Goal: Task Accomplishment & Management: Manage account settings

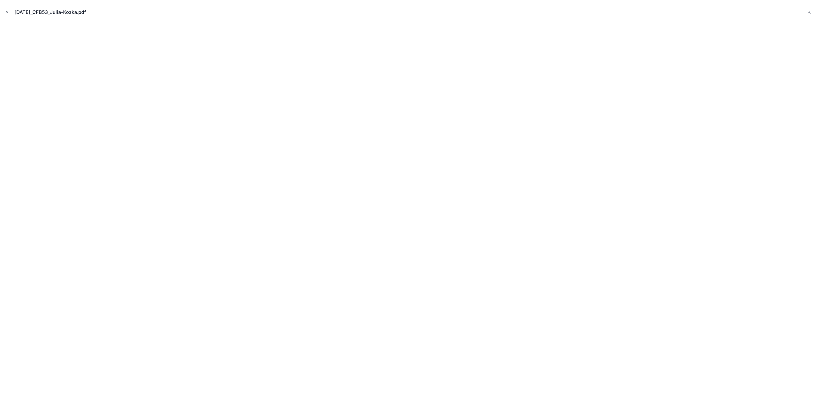
click at [7, 10] on button "Close modal" at bounding box center [7, 12] width 6 height 6
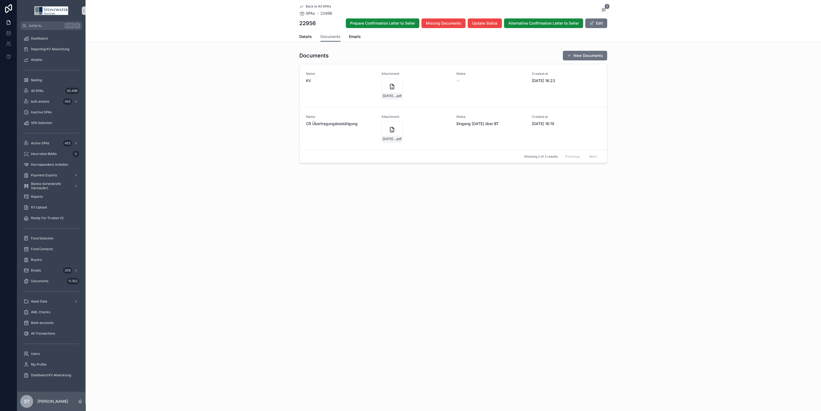
drag, startPoint x: 157, startPoint y: 92, endPoint x: 133, endPoint y: 91, distance: 24.1
click at [157, 92] on div "Documents New Documents Name KV Attachment [DATE]_CFB53_Julia-Kozka .pdf Notes …" at bounding box center [454, 106] width 736 height 117
click at [41, 89] on span "All SPAs" at bounding box center [37, 91] width 12 height 4
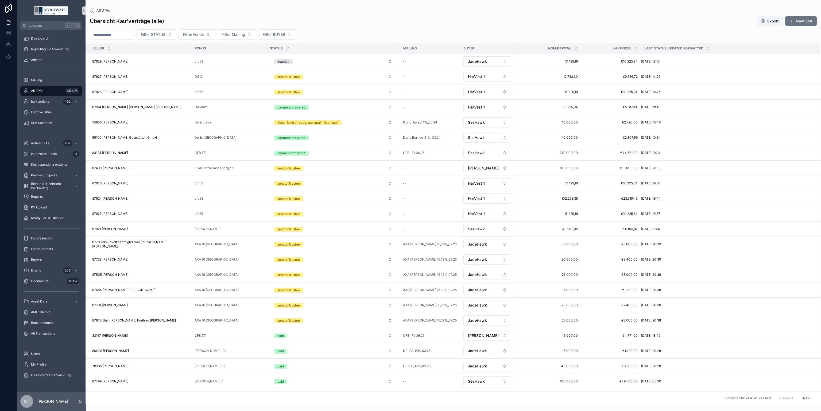
click at [109, 34] on input "scrollable content" at bounding box center [112, 34] width 44 height 7
type input "*****"
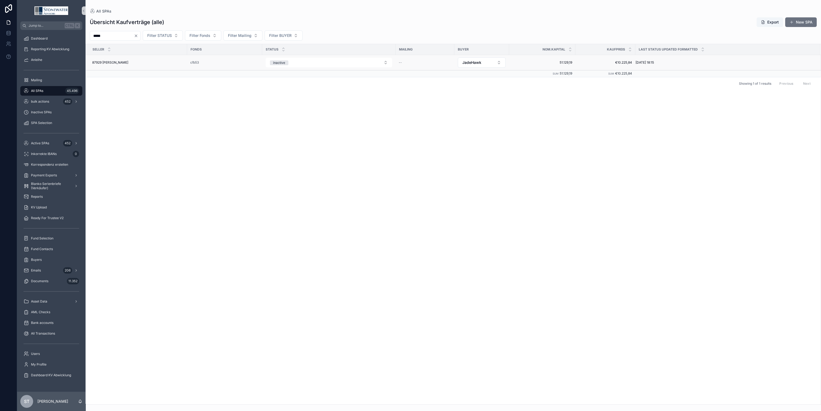
click at [145, 63] on div "87929 [PERSON_NAME] 87929 [PERSON_NAME]" at bounding box center [138, 62] width 92 height 4
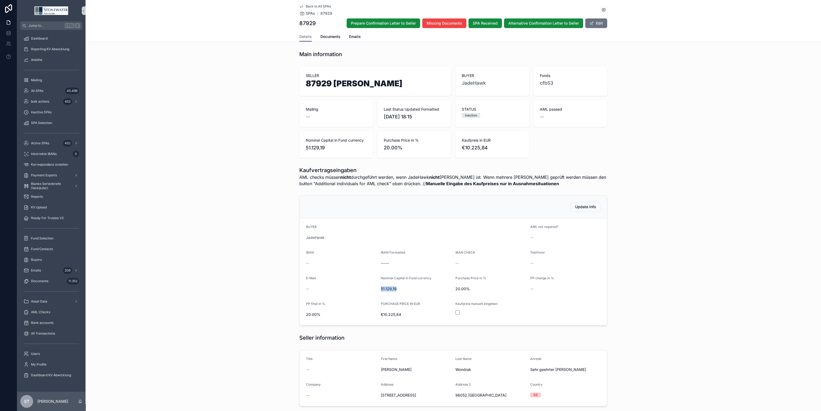
drag, startPoint x: 377, startPoint y: 289, endPoint x: 394, endPoint y: 289, distance: 16.6
click at [394, 289] on span "51.129,19" at bounding box center [416, 288] width 71 height 5
copy span "51.129,19"
click at [402, 315] on span "€10.225,84" at bounding box center [416, 314] width 71 height 5
click at [381, 315] on span "€10.225,84" at bounding box center [416, 314] width 71 height 5
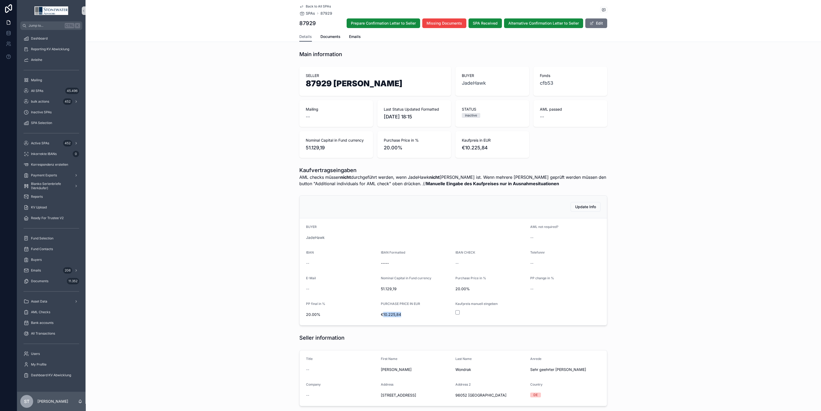
drag, startPoint x: 380, startPoint y: 314, endPoint x: 397, endPoint y: 311, distance: 17.8
click at [397, 311] on div "€10.225,84" at bounding box center [416, 314] width 71 height 9
copy span "10.225,84"
click at [592, 16] on div "Back to All SPAs SPAs 87929 87929 Prepare Confirmation Letter to Seller Missing…" at bounding box center [453, 16] width 308 height 32
click at [598, 24] on button "Edit" at bounding box center [596, 23] width 22 height 10
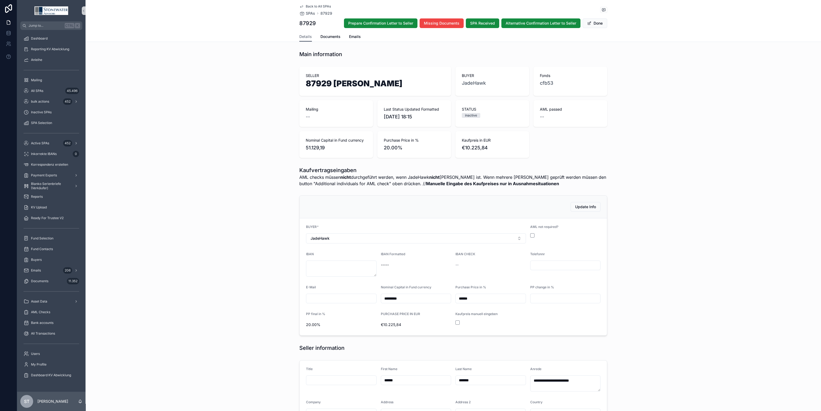
click at [458, 297] on input "******" at bounding box center [491, 298] width 70 height 7
type input "******"
click at [487, 267] on div "--" at bounding box center [490, 264] width 71 height 5
drag, startPoint x: 403, startPoint y: 328, endPoint x: 380, endPoint y: 327, distance: 22.5
click at [381, 327] on div "€14.316,17" at bounding box center [416, 325] width 71 height 9
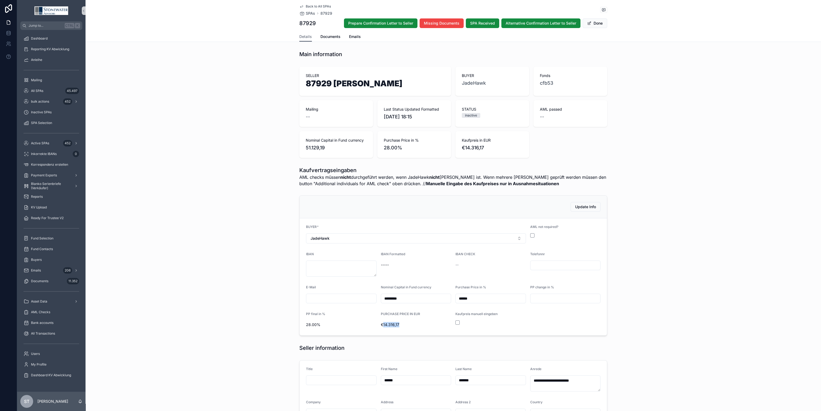
copy span "14.316,17"
click at [620, 211] on div "Update Info BUYER * JadeHawk AML not required? IBAN IBAN Formatted ----- IBAN C…" at bounding box center [454, 265] width 736 height 145
click at [598, 24] on button "Done" at bounding box center [595, 23] width 25 height 10
